Goal: Task Accomplishment & Management: Manage account settings

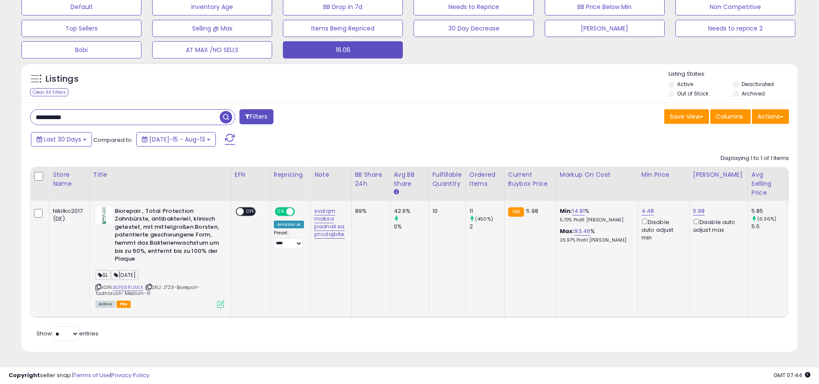
click at [220, 303] on icon at bounding box center [220, 304] width 7 height 7
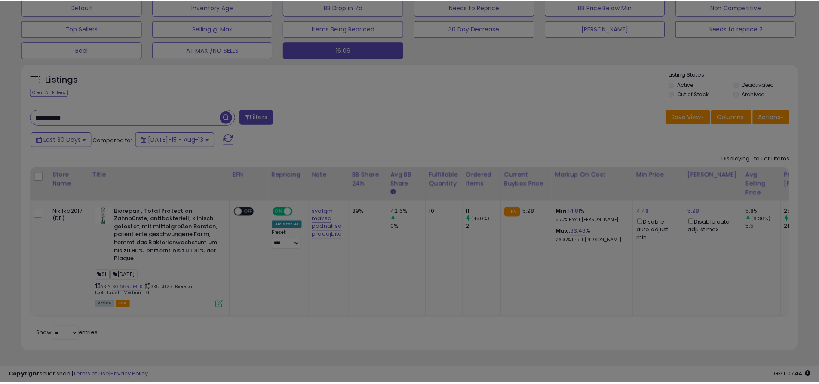
scroll to position [176, 454]
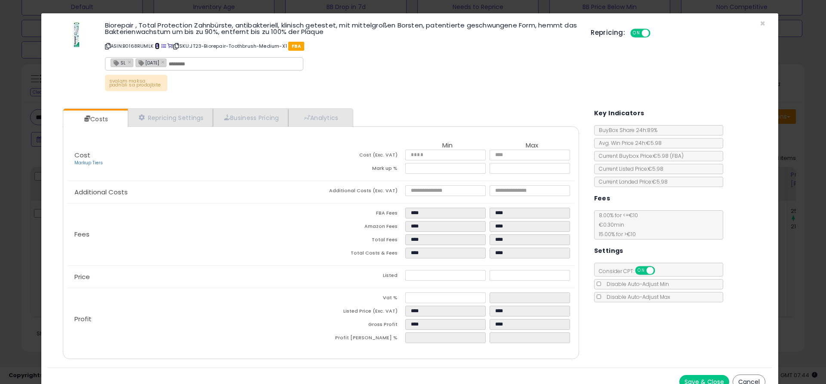
click at [155, 47] on span at bounding box center [157, 46] width 5 height 5
click at [759, 23] on span "×" at bounding box center [762, 23] width 6 height 12
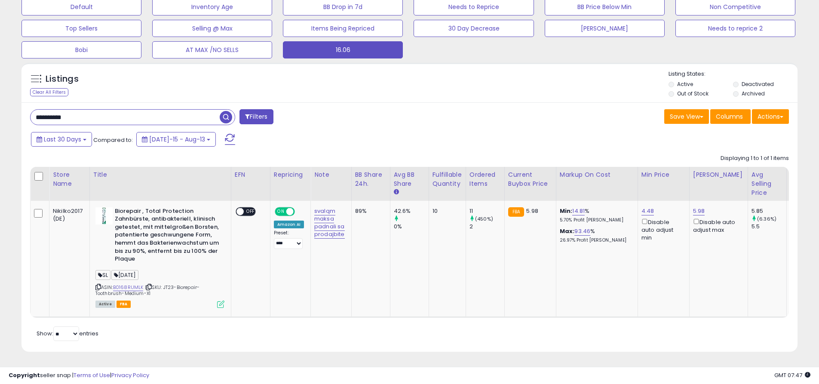
scroll to position [429793, 429519]
drag, startPoint x: 82, startPoint y: 119, endPoint x: 14, endPoint y: 118, distance: 68.4
paste input "text"
click at [221, 97] on div "Listings Clear All Filters Listing States:" at bounding box center [409, 84] width 776 height 29
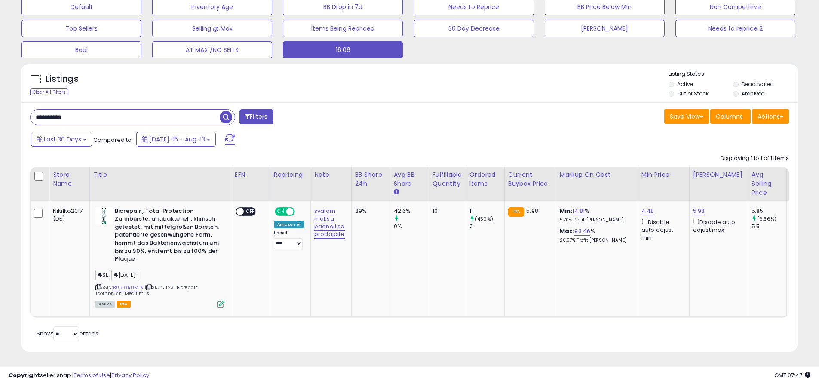
drag, startPoint x: 224, startPoint y: 113, endPoint x: 221, endPoint y: 107, distance: 6.5
click at [224, 113] on span "button" at bounding box center [226, 117] width 12 height 12
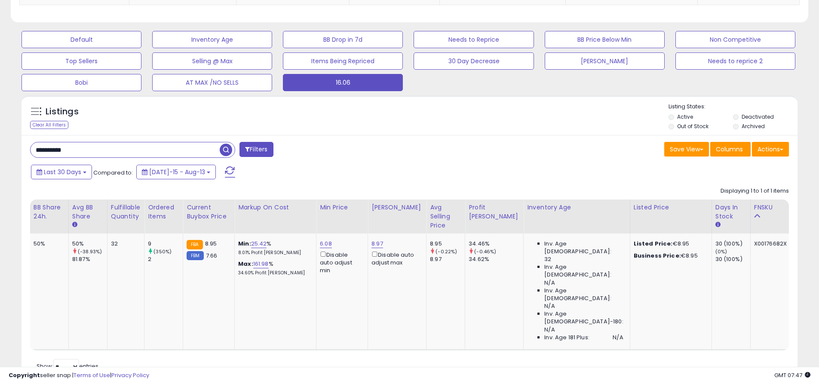
scroll to position [0, 0]
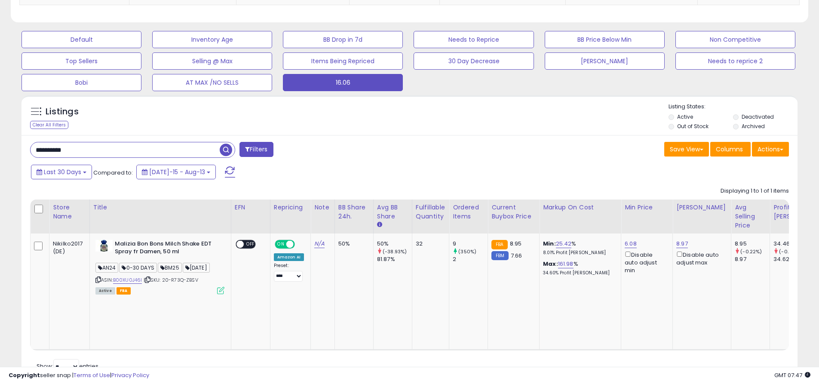
drag, startPoint x: 518, startPoint y: 162, endPoint x: 504, endPoint y: 150, distance: 18.3
click at [518, 161] on div "**********" at bounding box center [409, 259] width 776 height 249
click at [560, 166] on div "Last 30 Days Compared to: Jul-15 - Aug-13" at bounding box center [313, 172] width 569 height 19
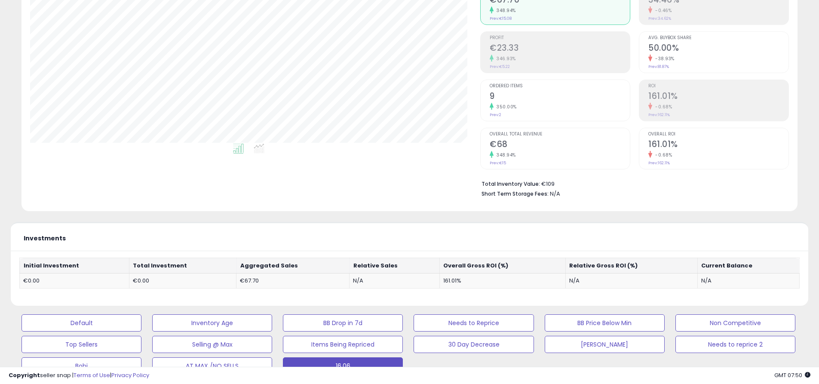
scroll to position [215, 0]
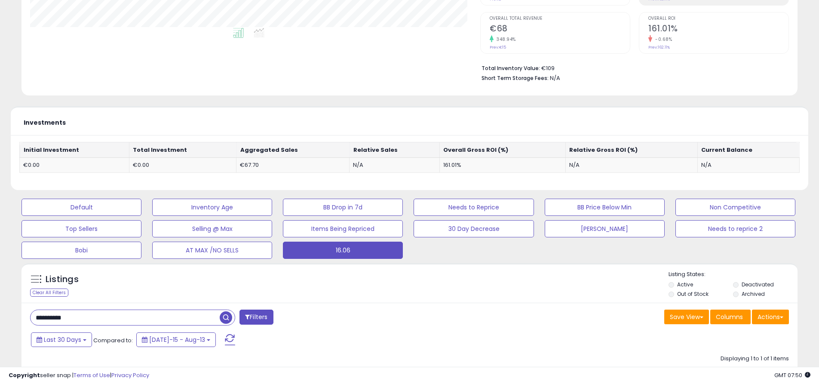
drag, startPoint x: 62, startPoint y: 324, endPoint x: 68, endPoint y: 316, distance: 10.5
click at [12, 319] on div "**********" at bounding box center [409, 192] width 810 height 741
paste input "text"
click at [249, 327] on div "**********" at bounding box center [217, 318] width 386 height 17
click at [225, 318] on span "button" at bounding box center [226, 317] width 12 height 12
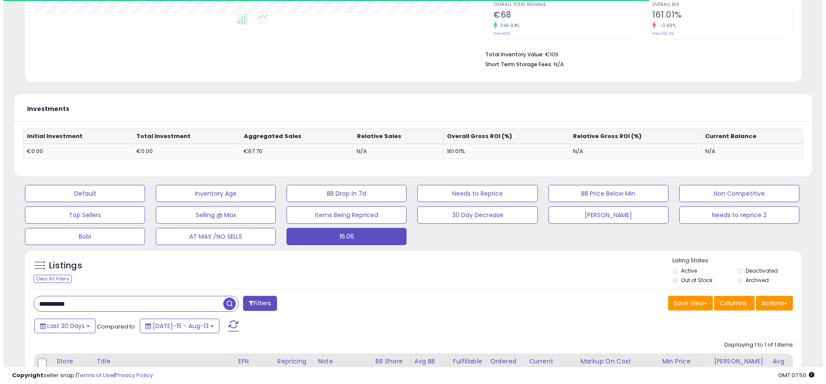
scroll to position [389, 0]
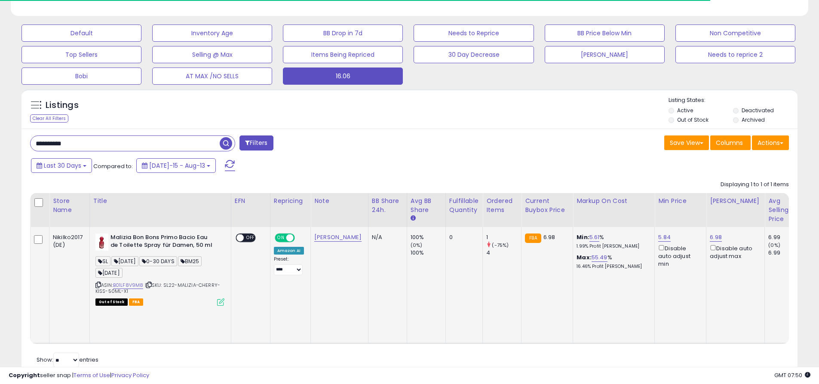
click at [217, 300] on icon at bounding box center [220, 301] width 7 height 7
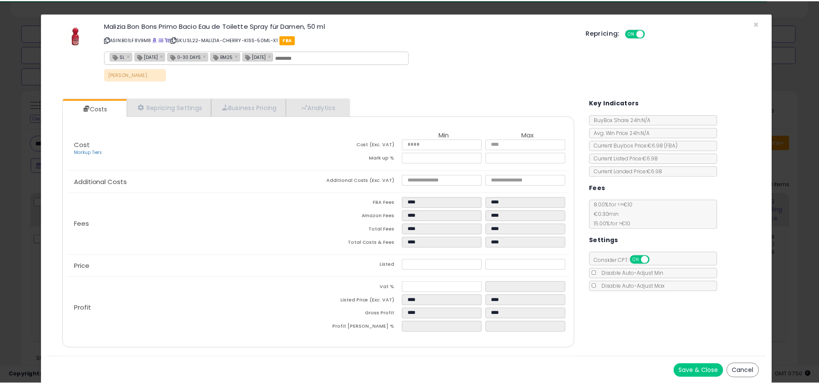
scroll to position [176, 454]
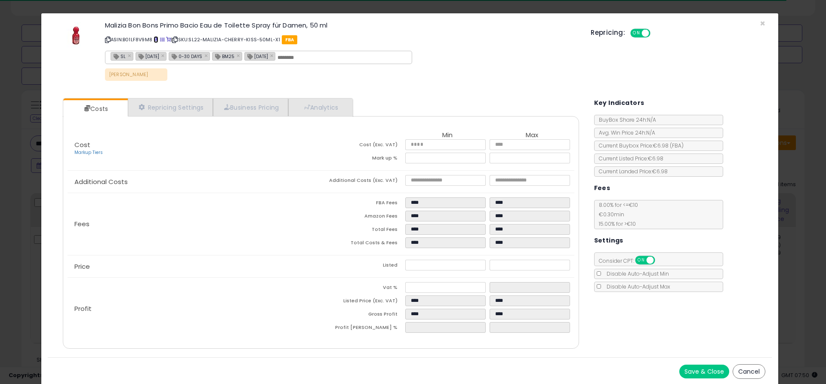
click at [157, 37] on span at bounding box center [155, 39] width 5 height 5
click at [759, 25] on span "×" at bounding box center [762, 23] width 6 height 12
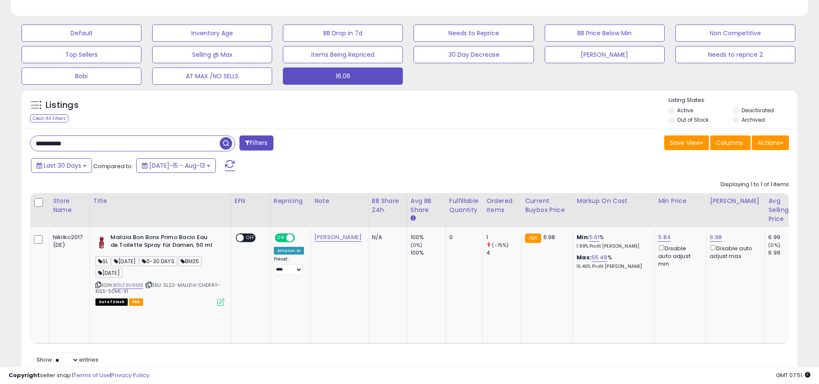
scroll to position [429793, 429519]
drag, startPoint x: 99, startPoint y: 143, endPoint x: 14, endPoint y: 143, distance: 84.7
click at [14, 144] on div "**********" at bounding box center [409, 17] width 810 height 741
paste input "text"
click at [226, 144] on span "button" at bounding box center [226, 143] width 12 height 12
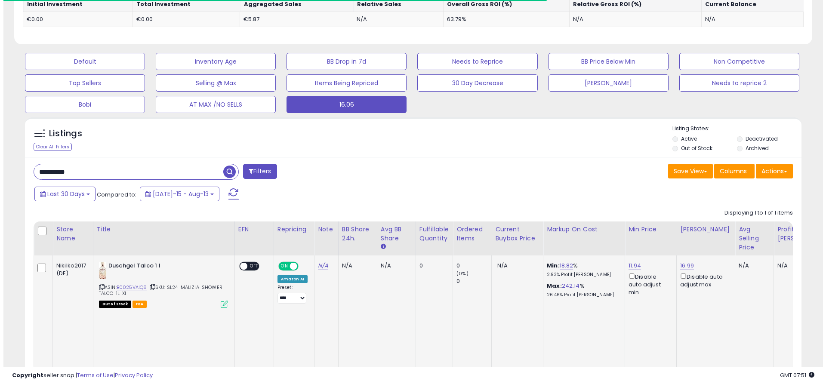
scroll to position [363, 0]
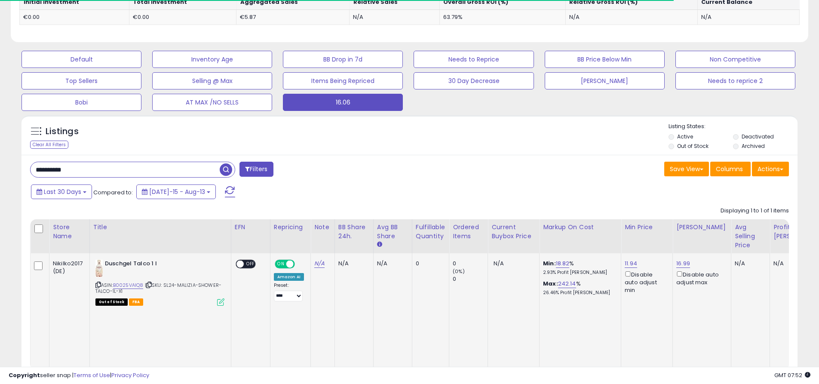
click at [221, 302] on icon at bounding box center [220, 301] width 7 height 7
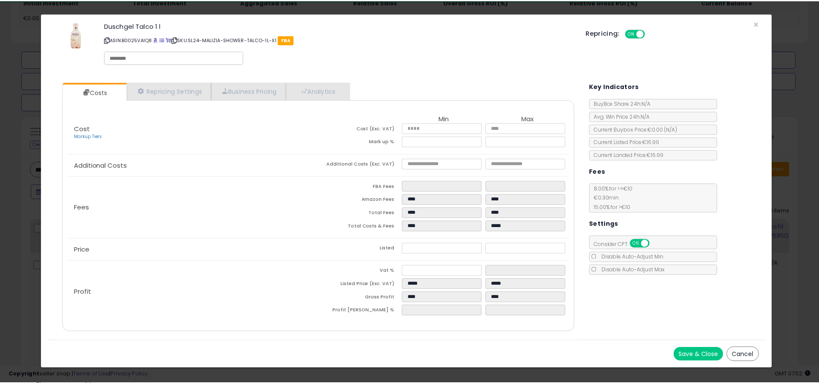
scroll to position [176, 454]
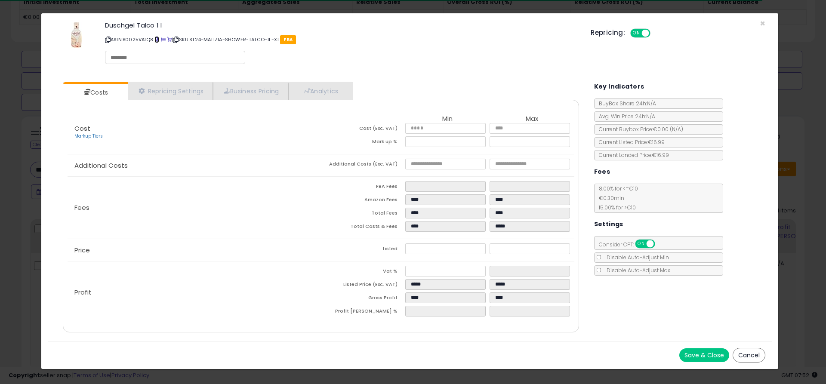
click at [157, 39] on span at bounding box center [156, 39] width 5 height 5
click at [763, 23] on span "×" at bounding box center [762, 23] width 6 height 12
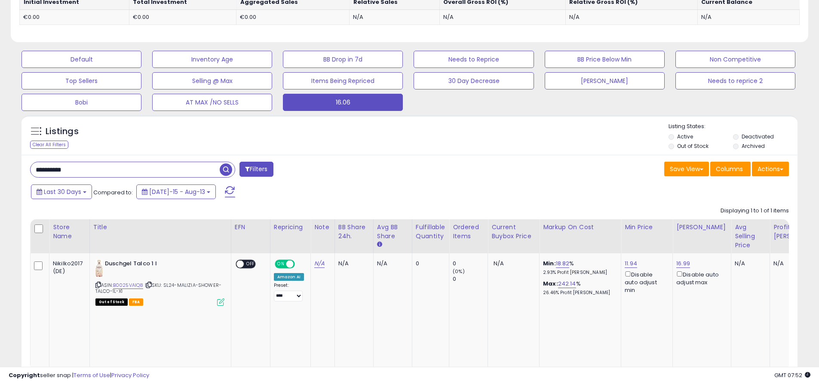
scroll to position [429793, 429519]
drag, startPoint x: 98, startPoint y: 171, endPoint x: 13, endPoint y: 172, distance: 84.7
click at [13, 172] on div "**********" at bounding box center [409, 44] width 810 height 741
paste input "text"
type input "**********"
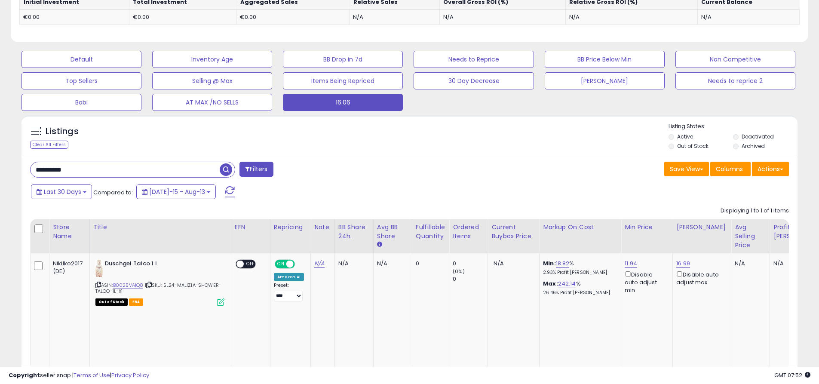
click at [199, 139] on div "Listings Clear All Filters Listing States:" at bounding box center [409, 137] width 776 height 29
drag, startPoint x: 228, startPoint y: 165, endPoint x: 216, endPoint y: 162, distance: 12.4
click at [227, 165] on span "button" at bounding box center [226, 169] width 12 height 12
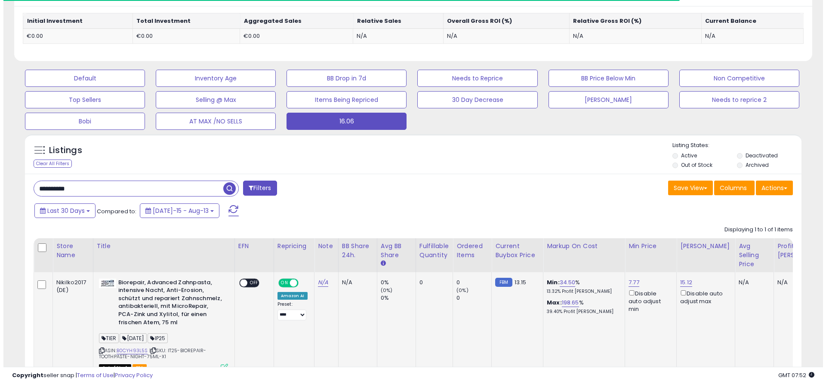
scroll to position [409, 0]
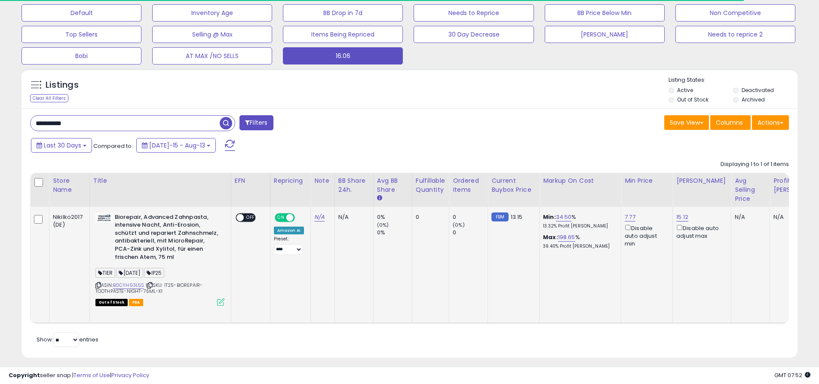
click at [221, 299] on icon at bounding box center [220, 301] width 7 height 7
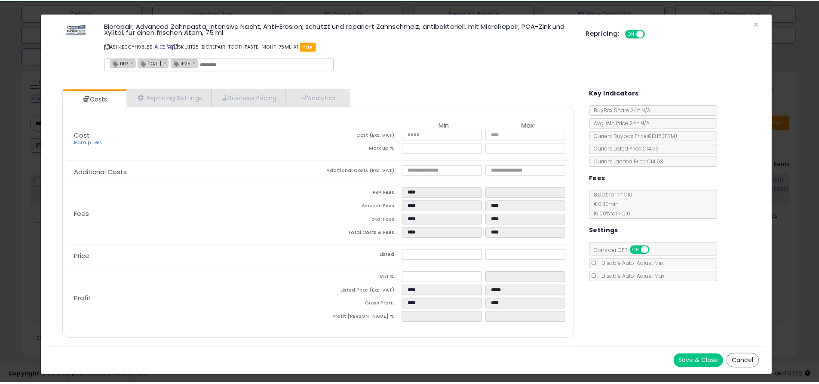
scroll to position [176, 454]
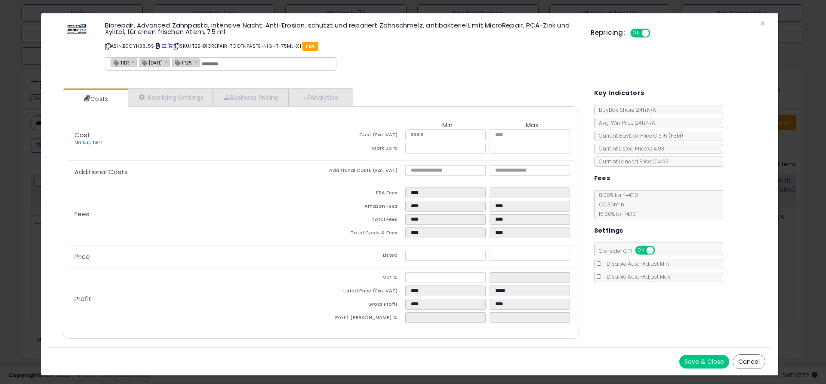
click at [157, 46] on span at bounding box center [157, 46] width 5 height 5
click at [759, 23] on span "×" at bounding box center [762, 23] width 6 height 12
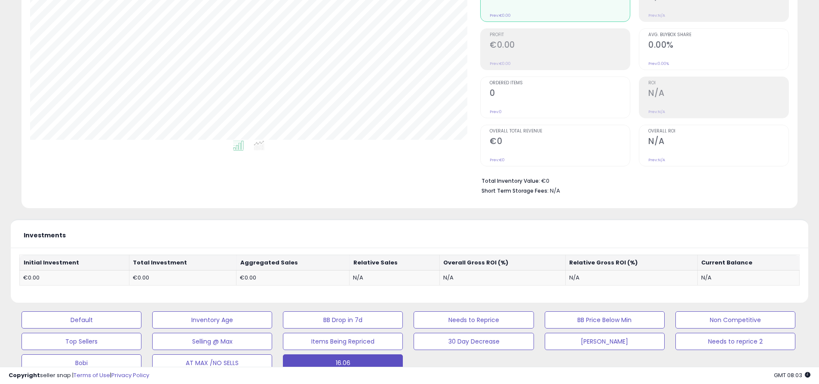
scroll to position [0, 0]
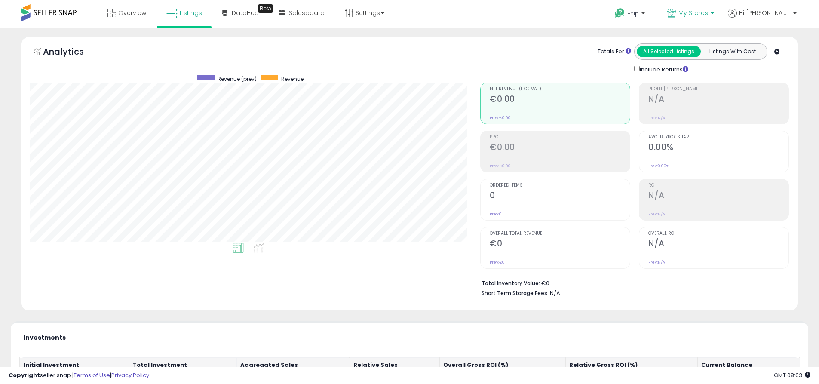
click at [714, 14] on b at bounding box center [712, 15] width 3 height 6
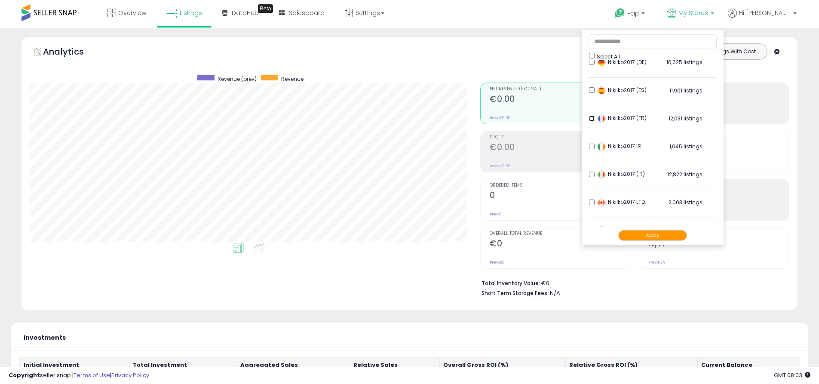
scroll to position [86, 0]
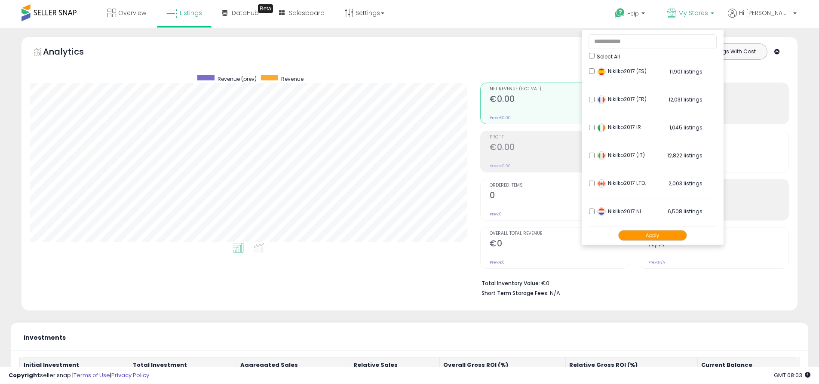
click at [668, 230] on button "Apply" at bounding box center [652, 235] width 69 height 11
